Goal: Transaction & Acquisition: Purchase product/service

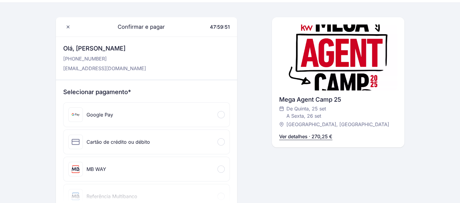
scroll to position [60, 0]
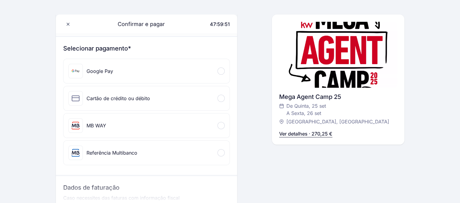
click at [132, 156] on div "Referência Multibanco" at bounding box center [102, 152] width 69 height 15
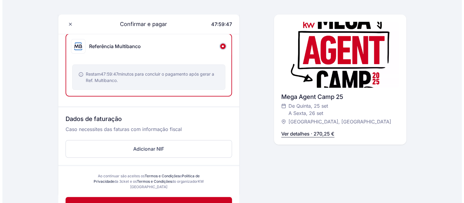
scroll to position [181, 0]
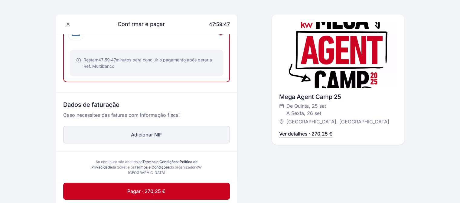
click at [158, 131] on button "Adicionar NIF" at bounding box center [146, 135] width 167 height 18
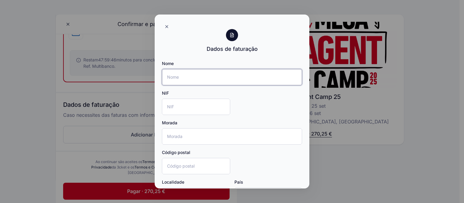
click at [190, 77] on input "Nome" at bounding box center [232, 77] width 140 height 16
type input "EpisodioLider Unipessoal Lda"
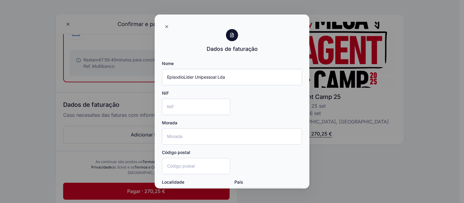
type input "[STREET_ADDRESS]"
type input "9060-001"
type input "Funchal"
type input "[GEOGRAPHIC_DATA]"
click at [195, 110] on input "NIF" at bounding box center [196, 107] width 68 height 16
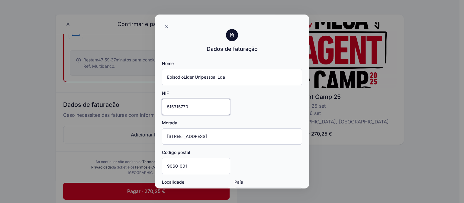
type input "515315770"
click at [246, 109] on div "Nome EpisodioLider Unipessoal Lda NIF 515315770 Morada [STREET_ADDRESS]" at bounding box center [232, 134] width 140 height 148
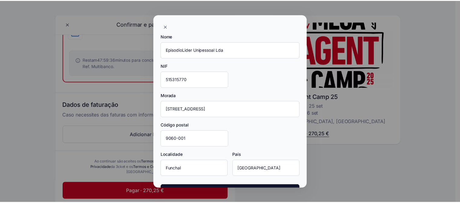
scroll to position [47, 0]
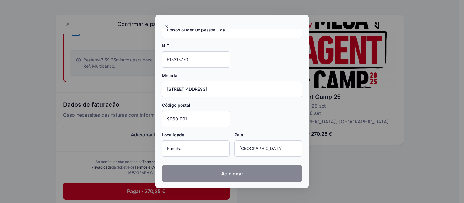
click at [231, 173] on span "Adicionar" at bounding box center [232, 173] width 22 height 7
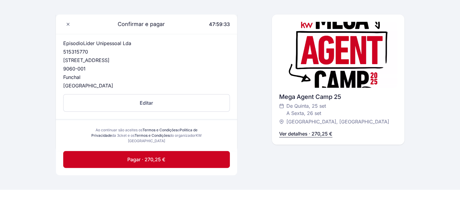
scroll to position [299, 0]
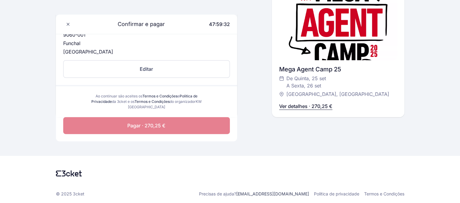
click at [161, 126] on span "Pagar · 270,25 €" at bounding box center [146, 125] width 38 height 7
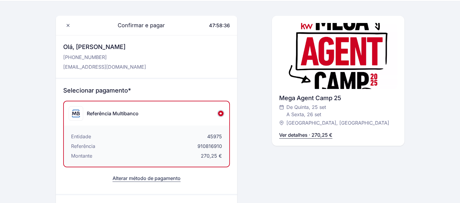
scroll to position [0, 0]
